Goal: Check status: Check status

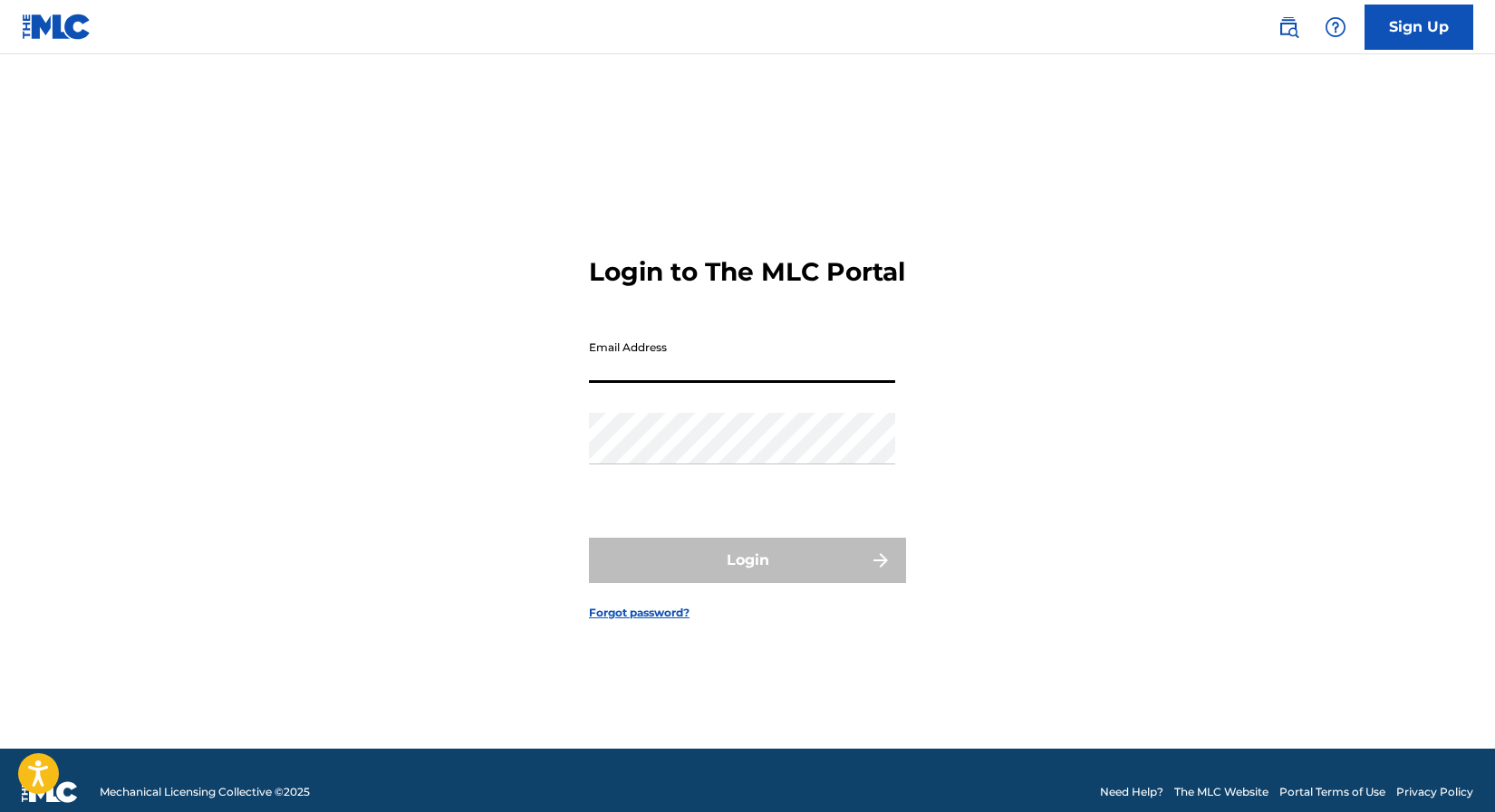
type input "[EMAIL_ADDRESS][DOMAIN_NAME]"
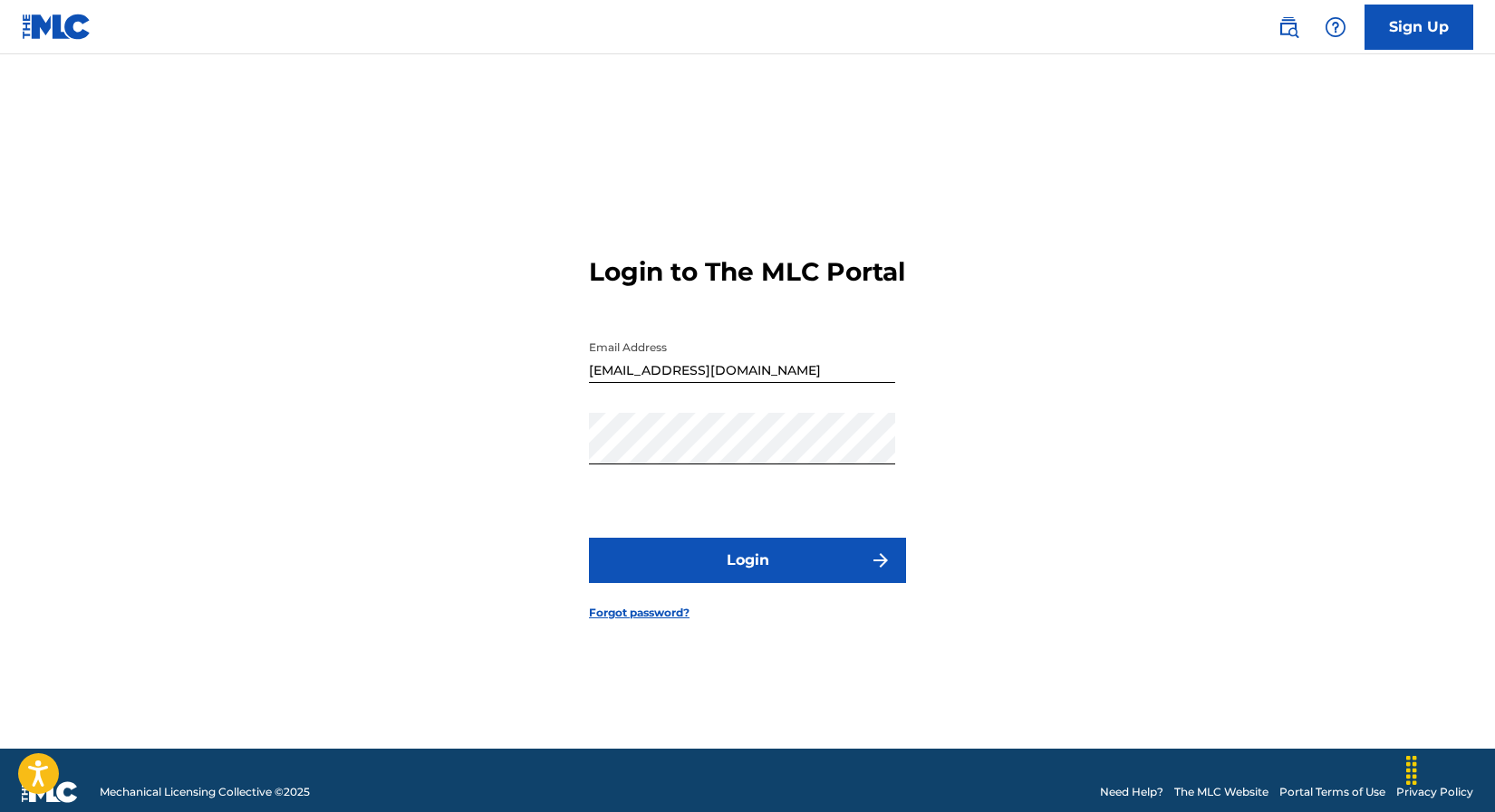
click at [744, 584] on button "Login" at bounding box center [747, 560] width 317 height 45
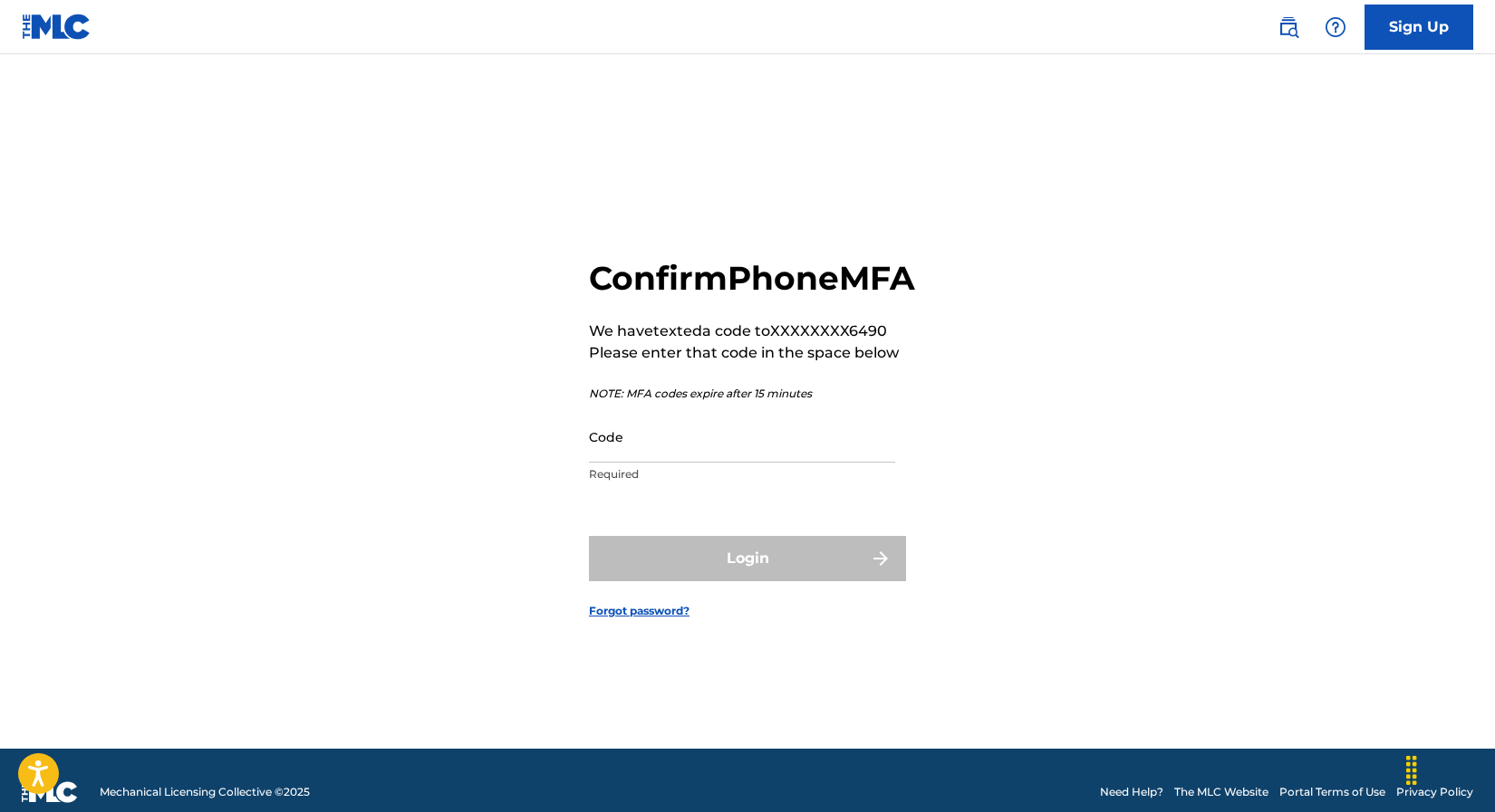
click at [688, 462] on input "Code" at bounding box center [742, 436] width 307 height 52
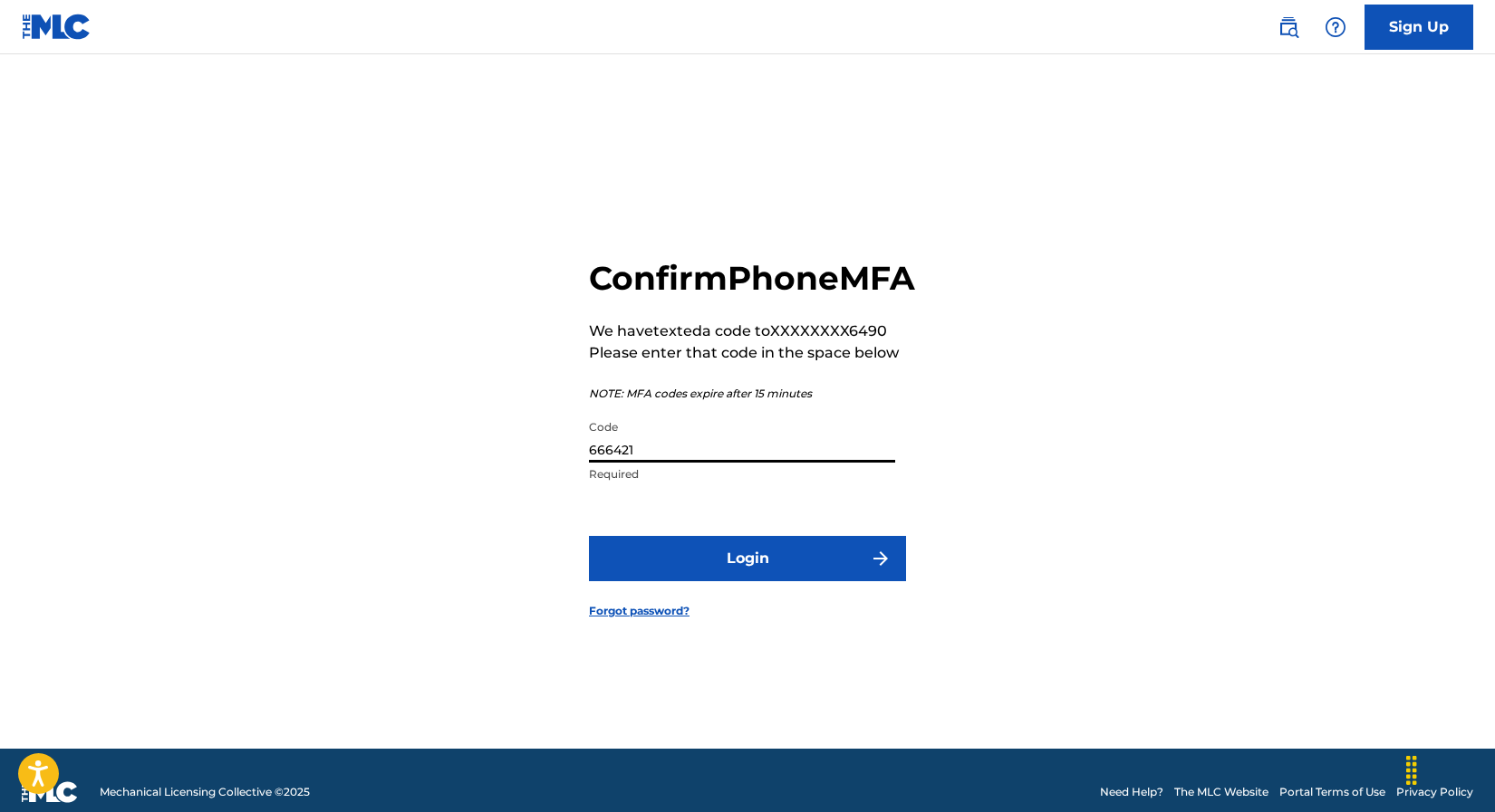
type input "666421"
click at [748, 579] on button "Login" at bounding box center [747, 558] width 317 height 45
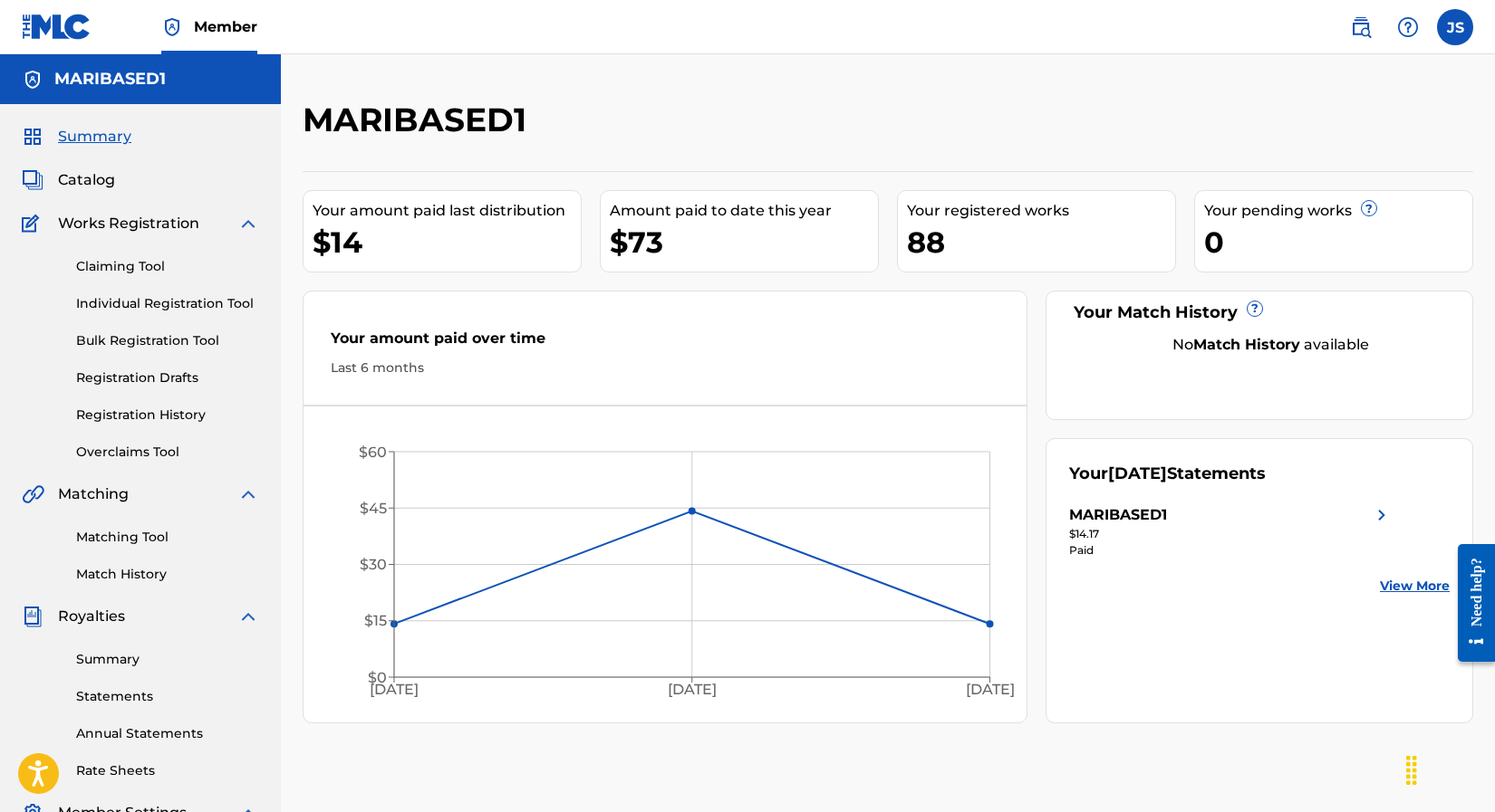
click at [151, 657] on link "Summary" at bounding box center [167, 660] width 183 height 19
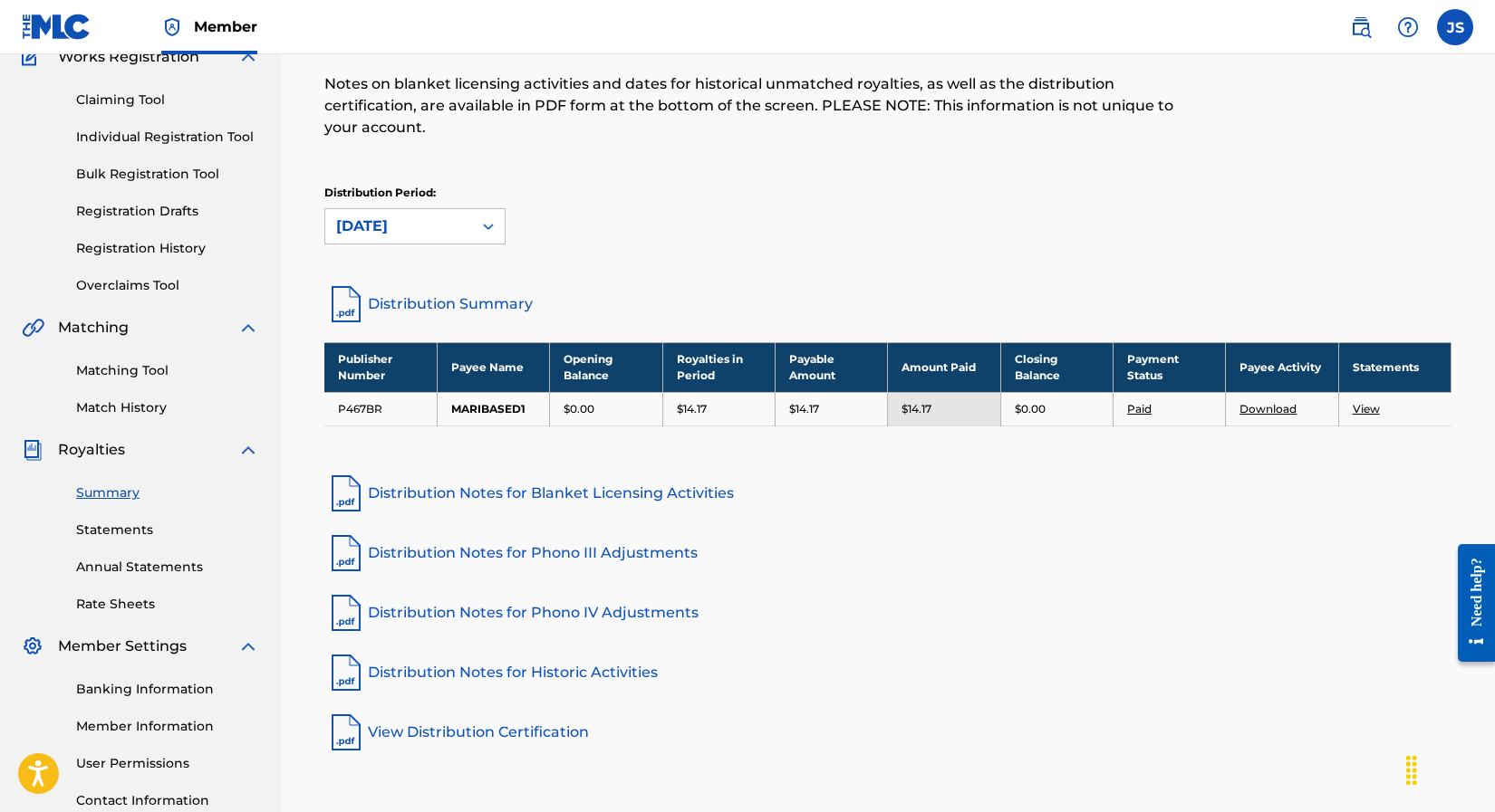
scroll to position [167, 0]
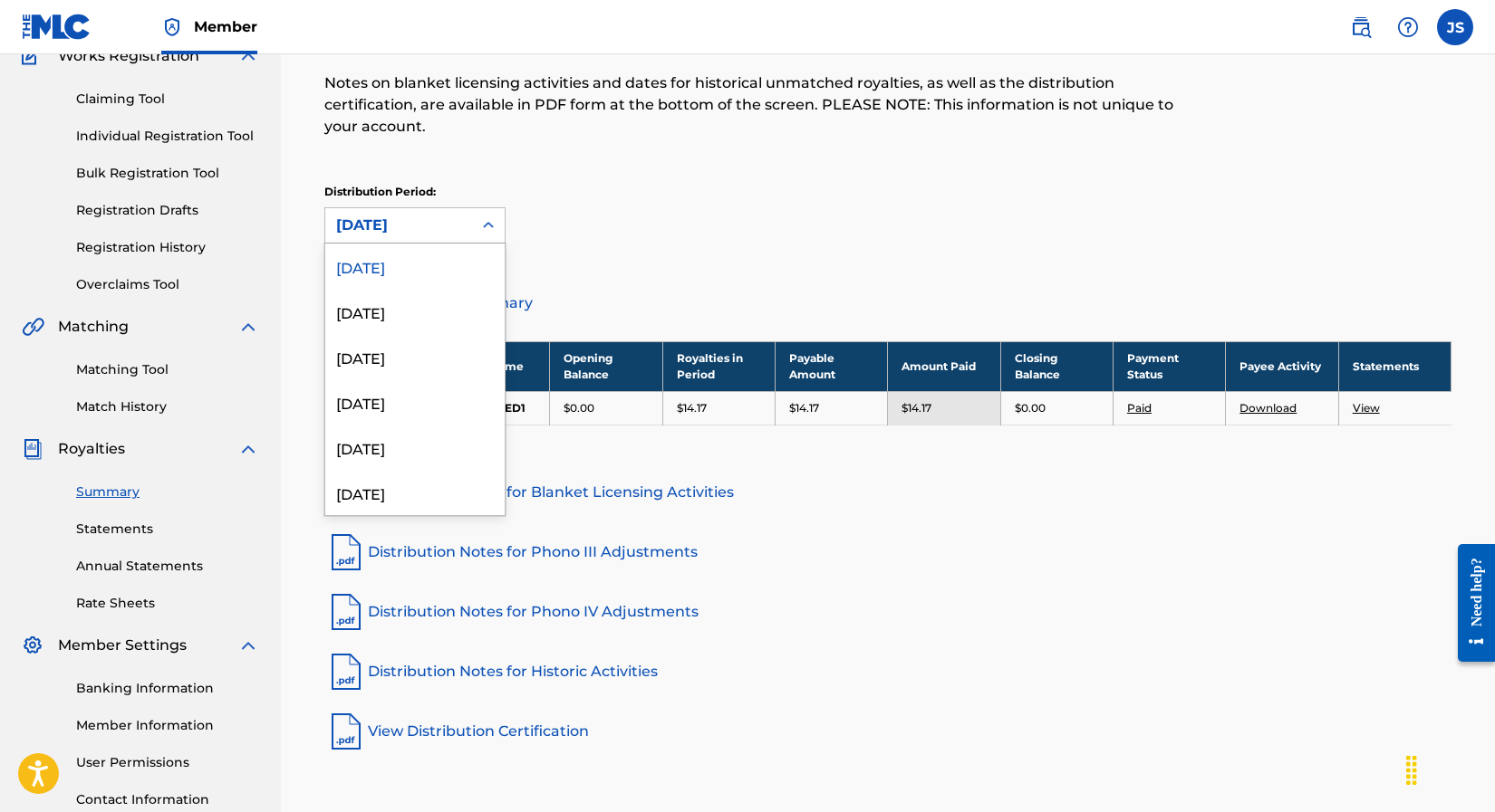
click at [478, 230] on div at bounding box center [488, 226] width 33 height 33
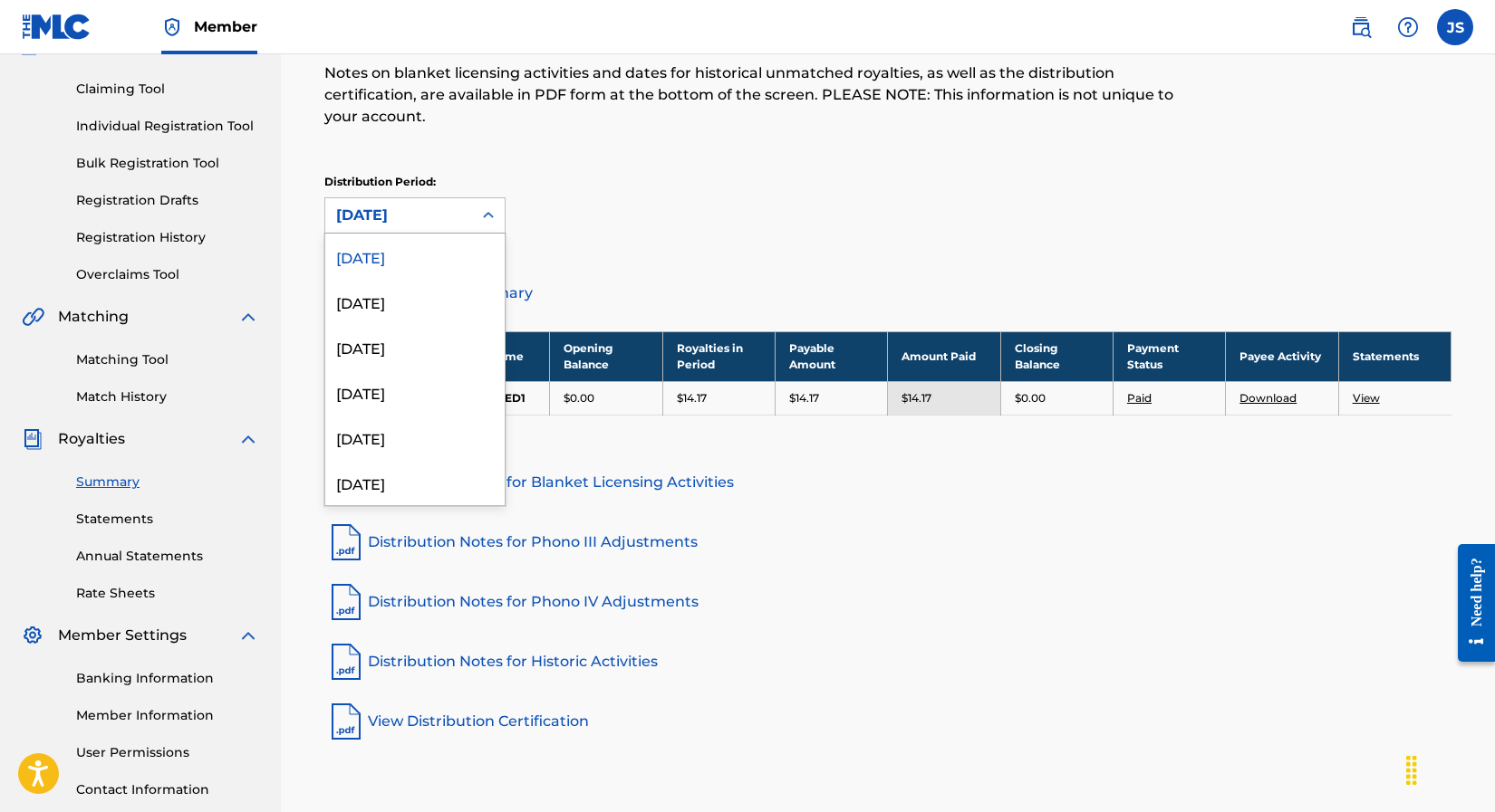
scroll to position [181, 0]
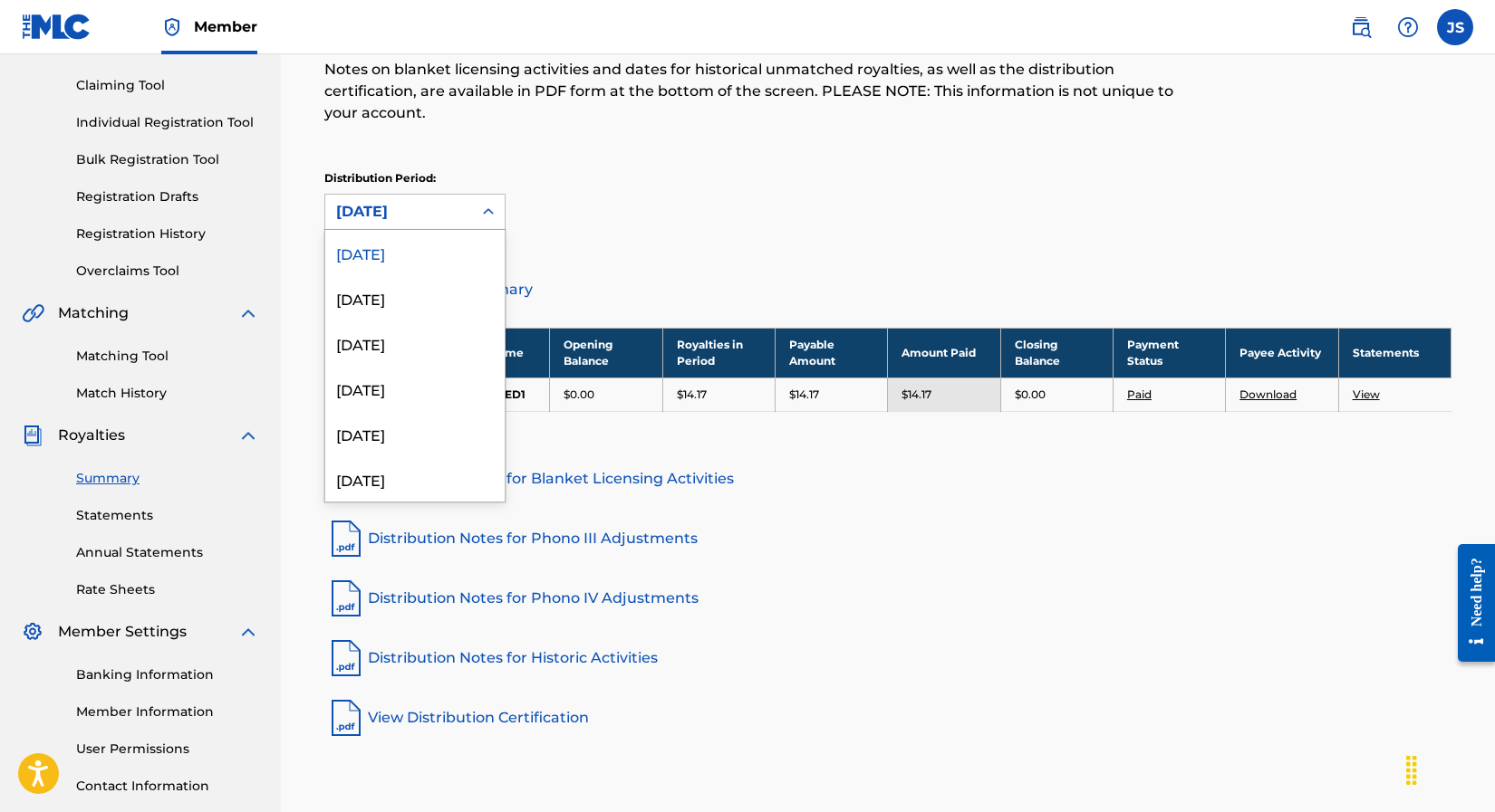
click at [590, 217] on div "Distribution Period: [DATE] selected, 1 of 52. 52 results available. Use Up and…" at bounding box center [888, 200] width 1127 height 60
